Goal: Information Seeking & Learning: Learn about a topic

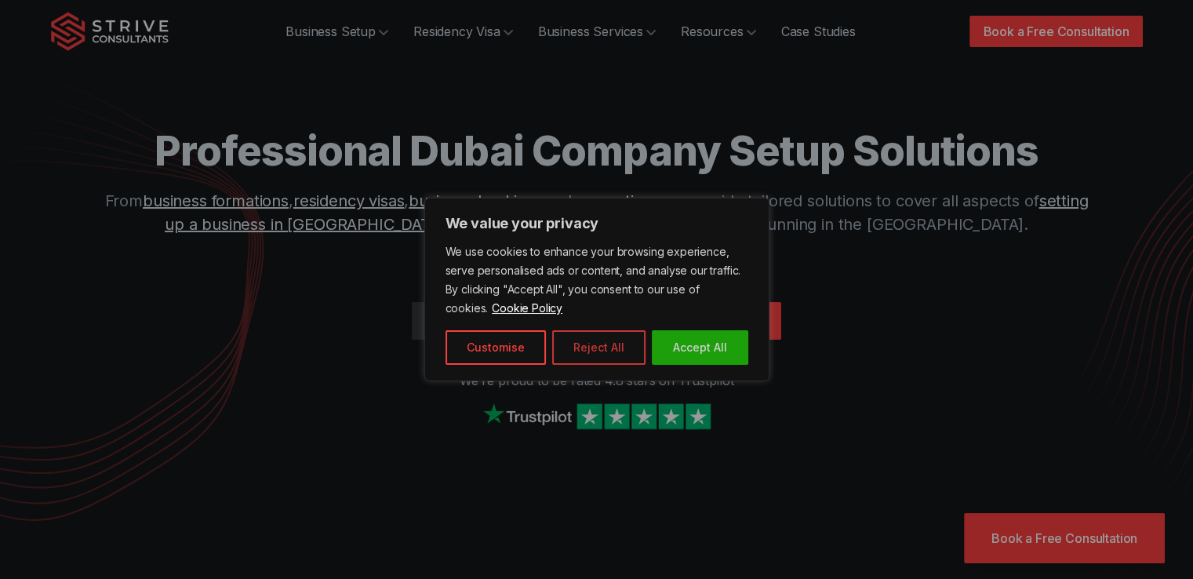
click at [584, 352] on button "Reject All" at bounding box center [598, 347] width 93 height 35
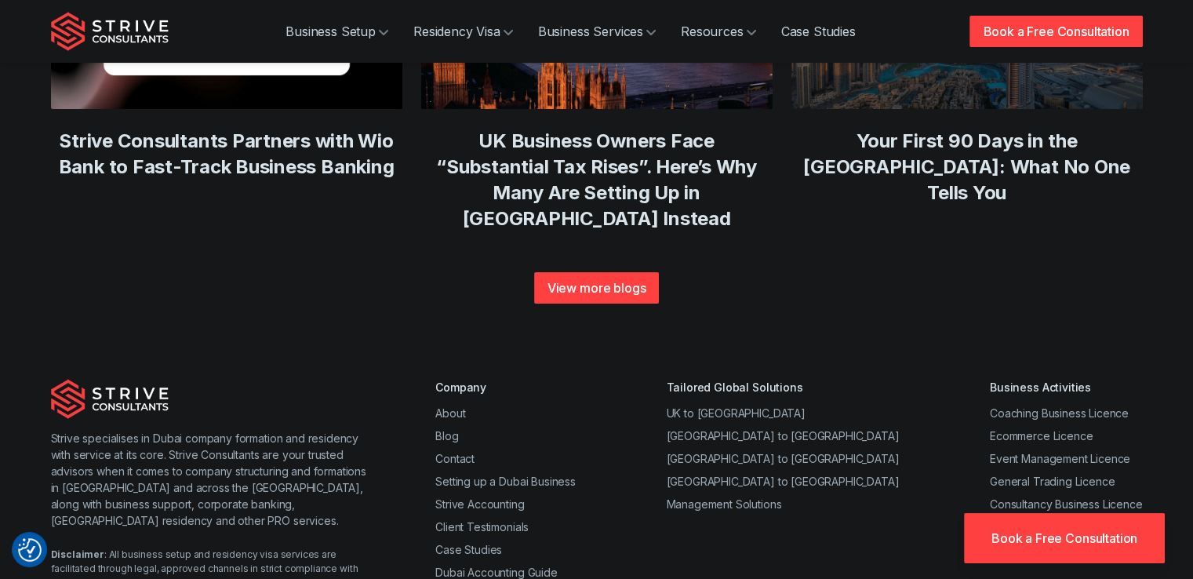
scroll to position [5962, 0]
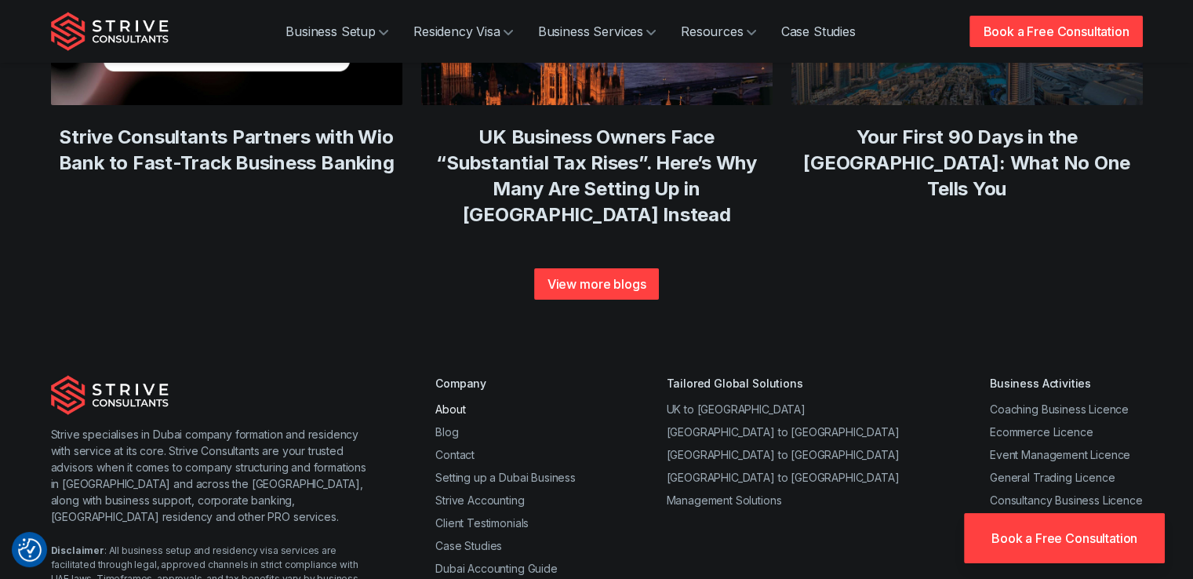
click at [449, 402] on link "About" at bounding box center [450, 408] width 30 height 13
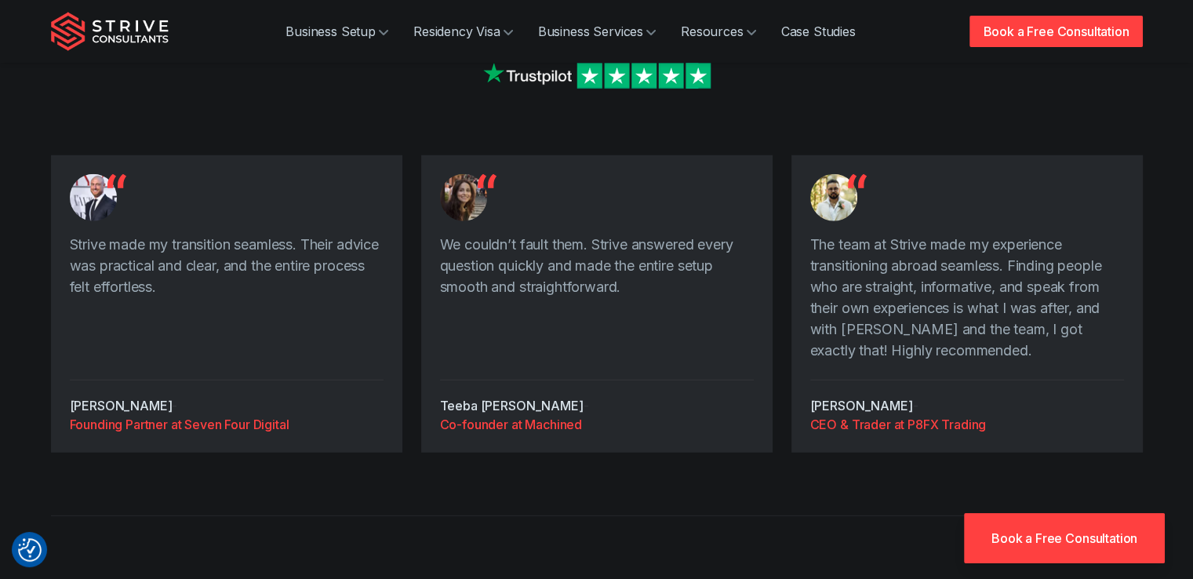
scroll to position [4001, 0]
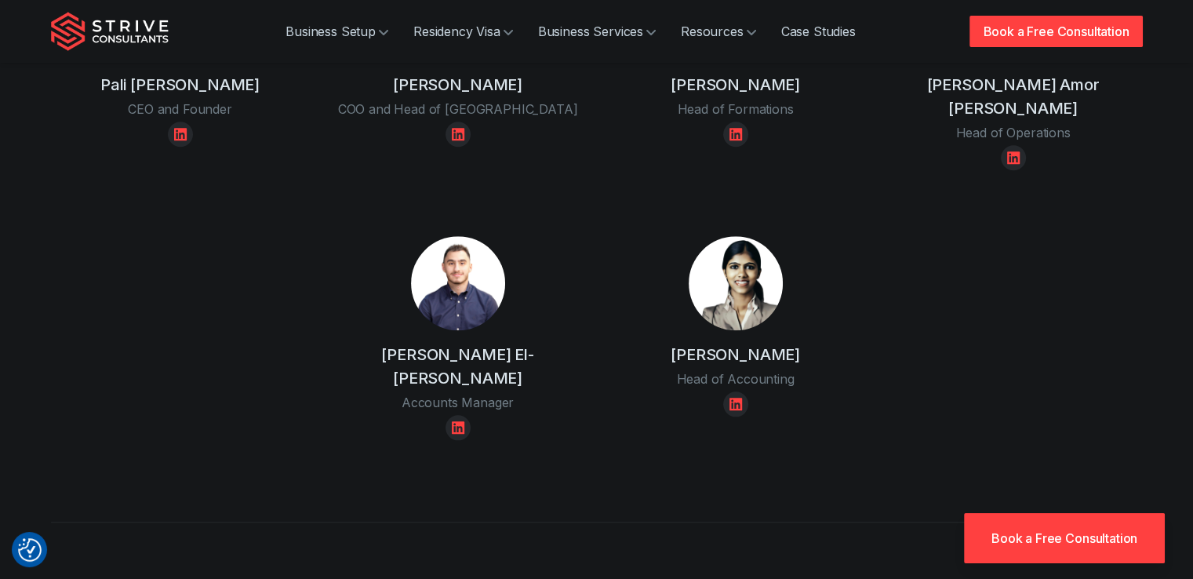
scroll to position [941, 0]
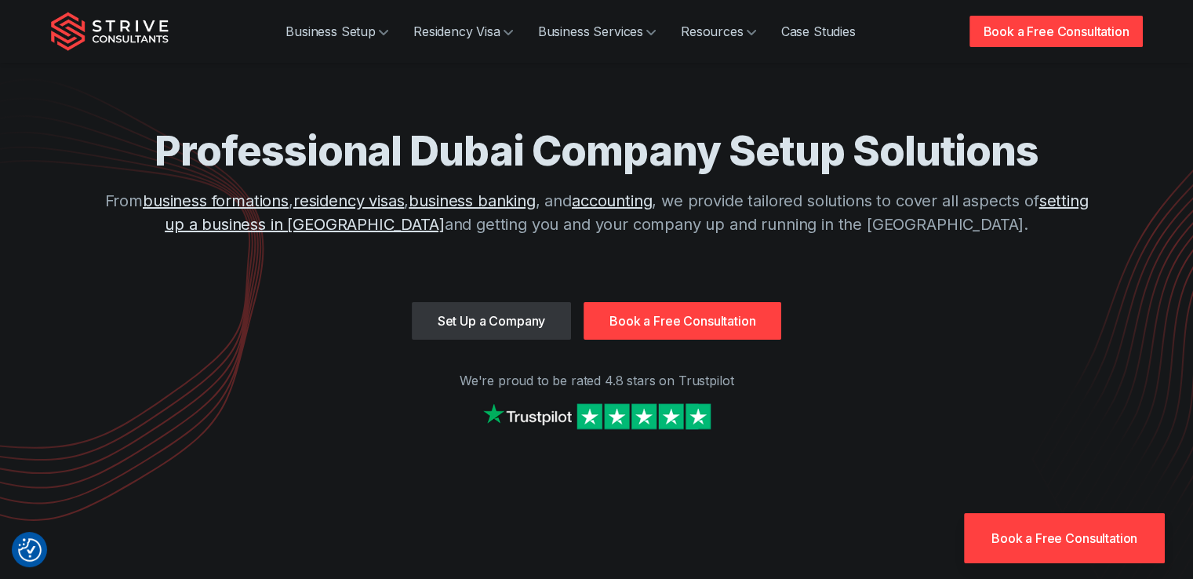
click at [126, 27] on img "Strive Consultants" at bounding box center [110, 31] width 118 height 39
click at [125, 27] on img "Strive Consultants" at bounding box center [110, 31] width 118 height 39
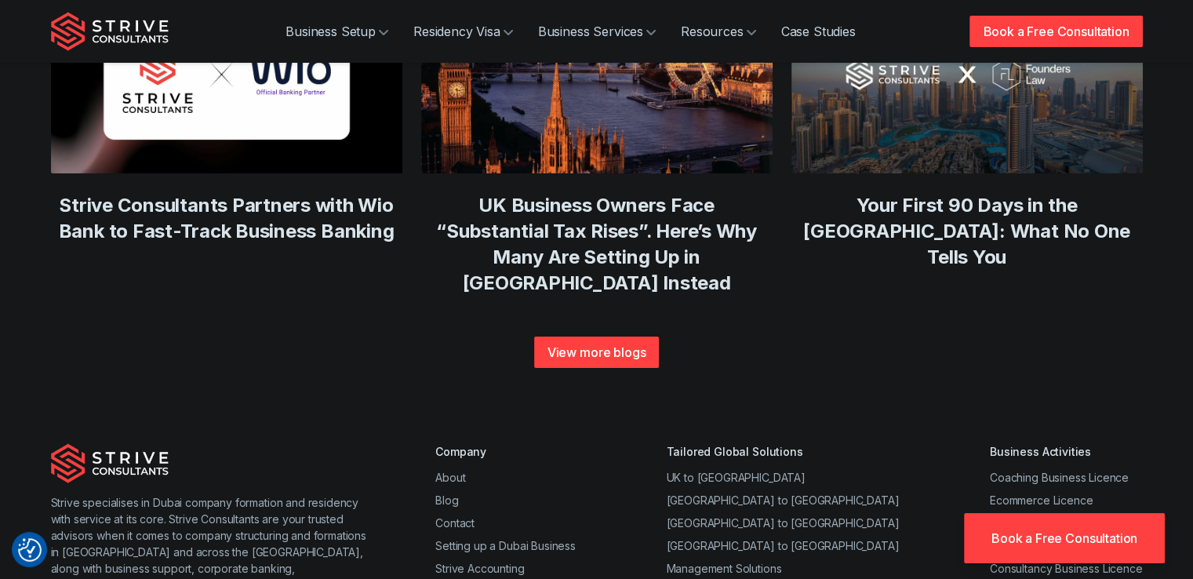
scroll to position [6164, 0]
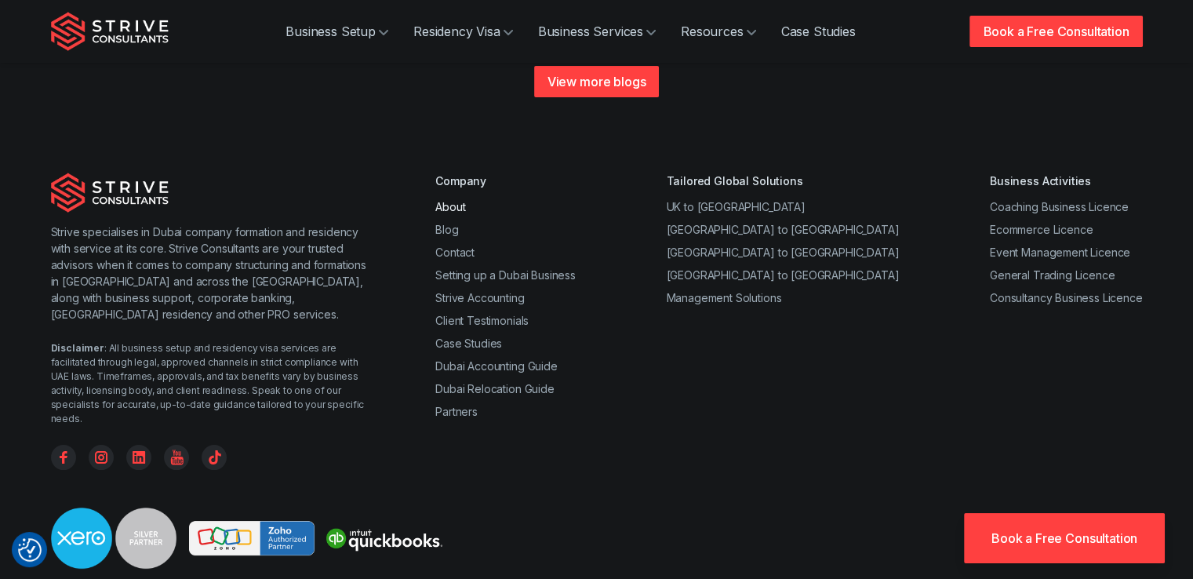
click at [461, 200] on link "About" at bounding box center [450, 206] width 30 height 13
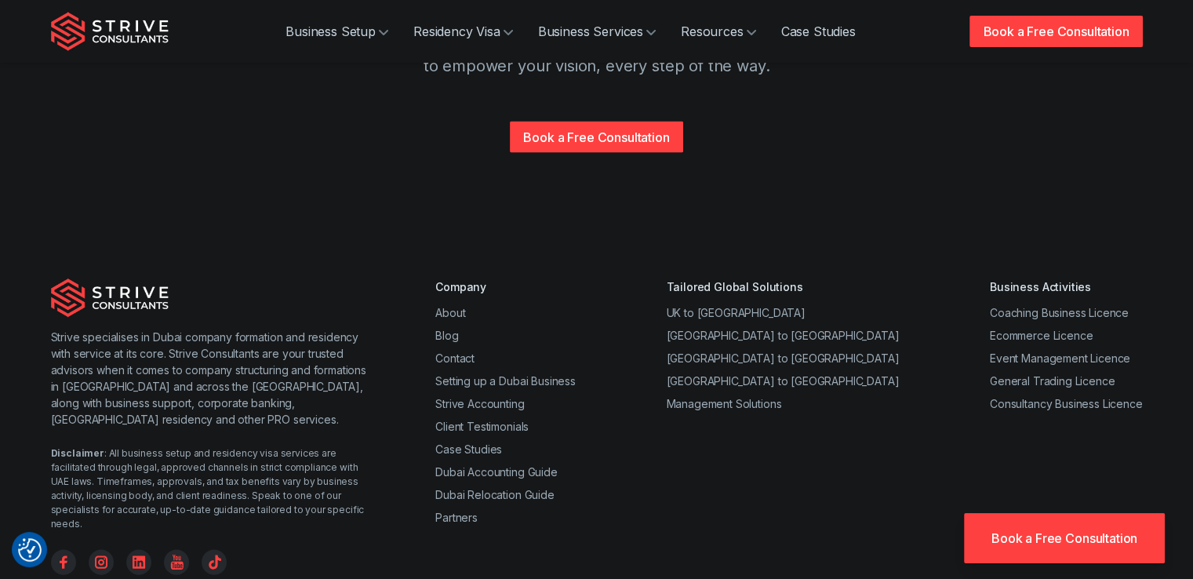
scroll to position [3168, 0]
click at [1007, 307] on link "Coaching Business Licence" at bounding box center [1059, 313] width 139 height 13
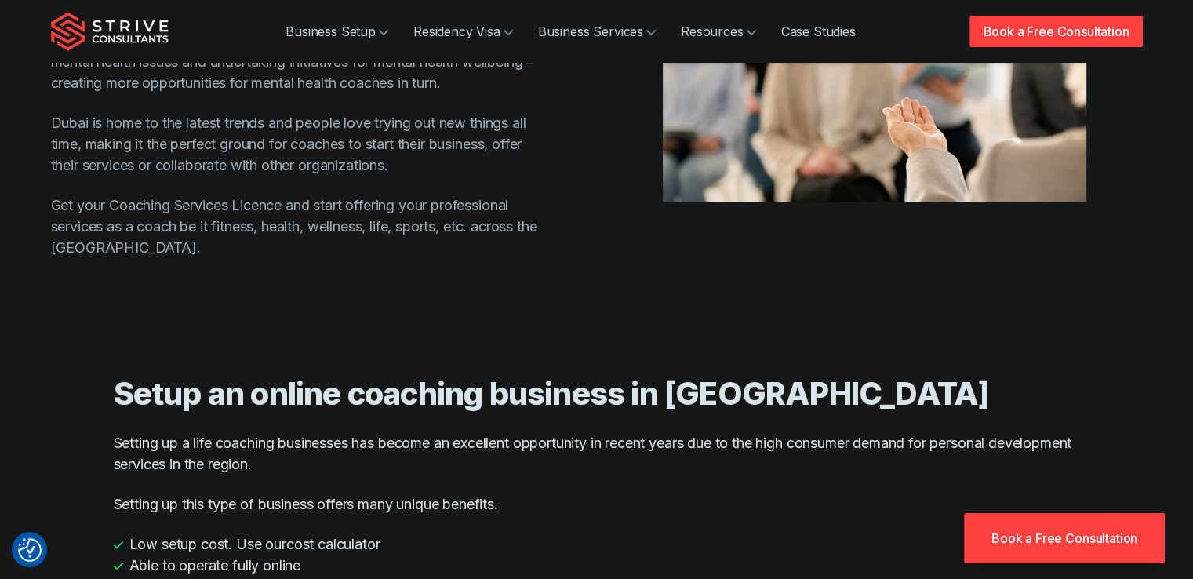
scroll to position [1412, 0]
